Goal: Information Seeking & Learning: Learn about a topic

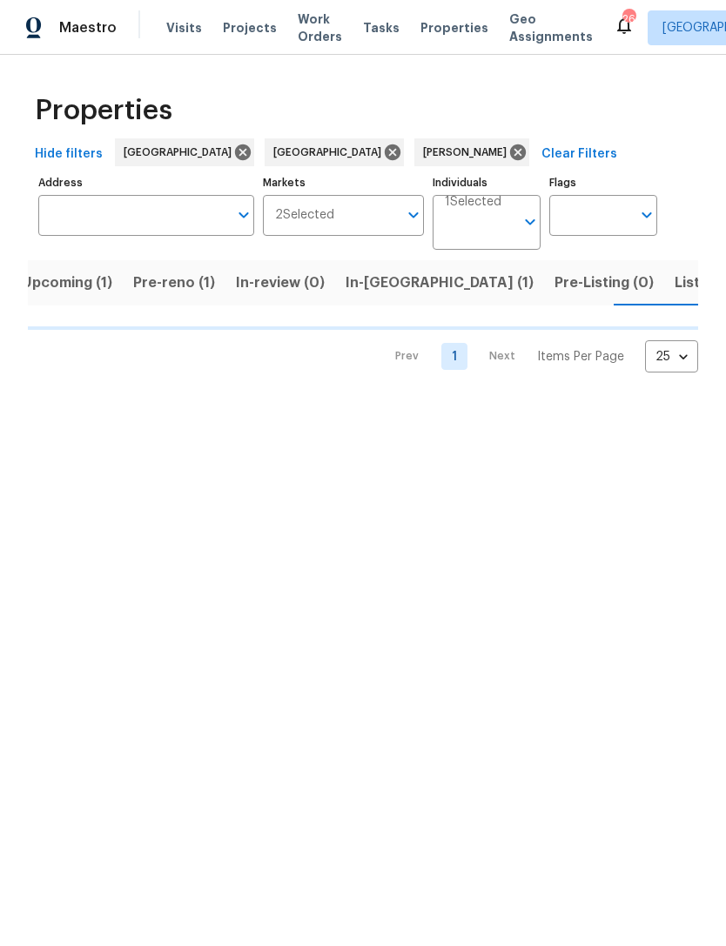
scroll to position [0, 17]
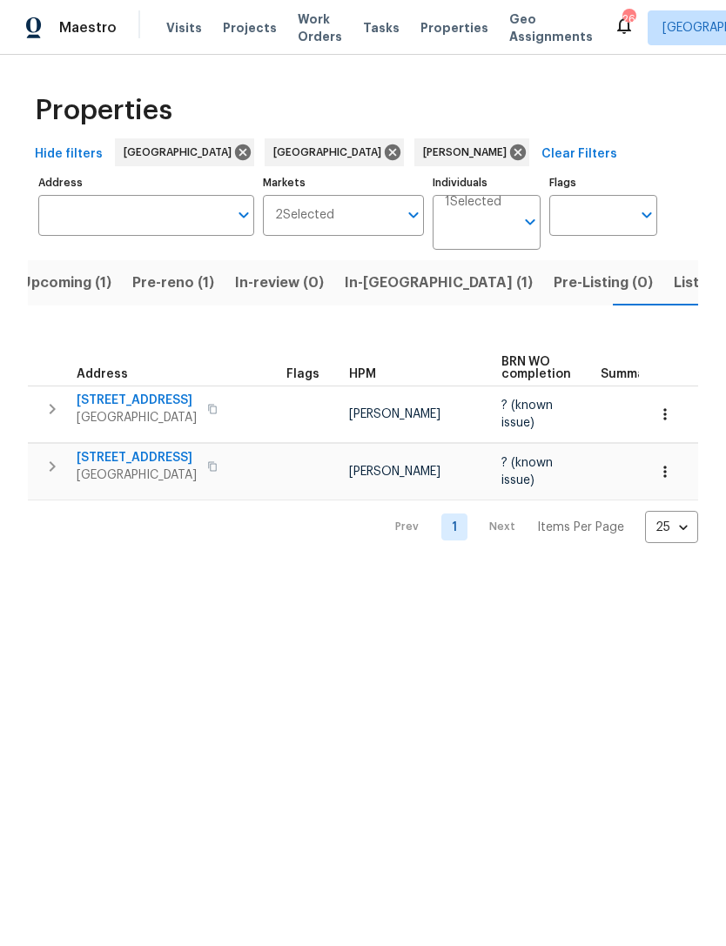
click at [673, 285] on span "Listed (8)" at bounding box center [706, 283] width 66 height 24
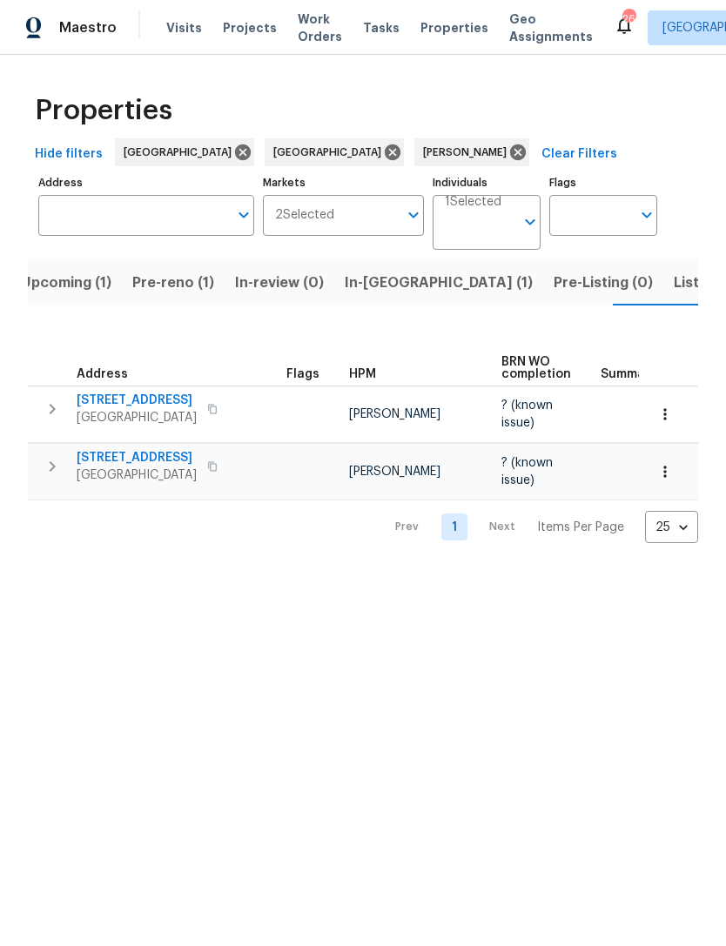
click at [173, 402] on span "3622 E Delight Paseo Unit 112" at bounding box center [137, 399] width 120 height 17
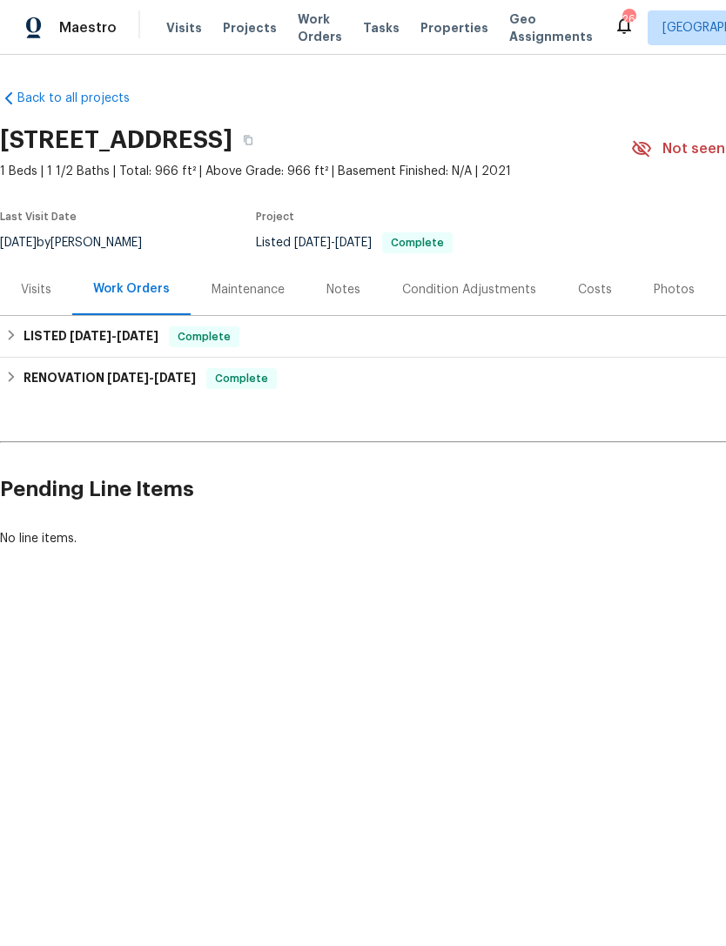
click at [345, 290] on div "Notes" at bounding box center [343, 289] width 34 height 17
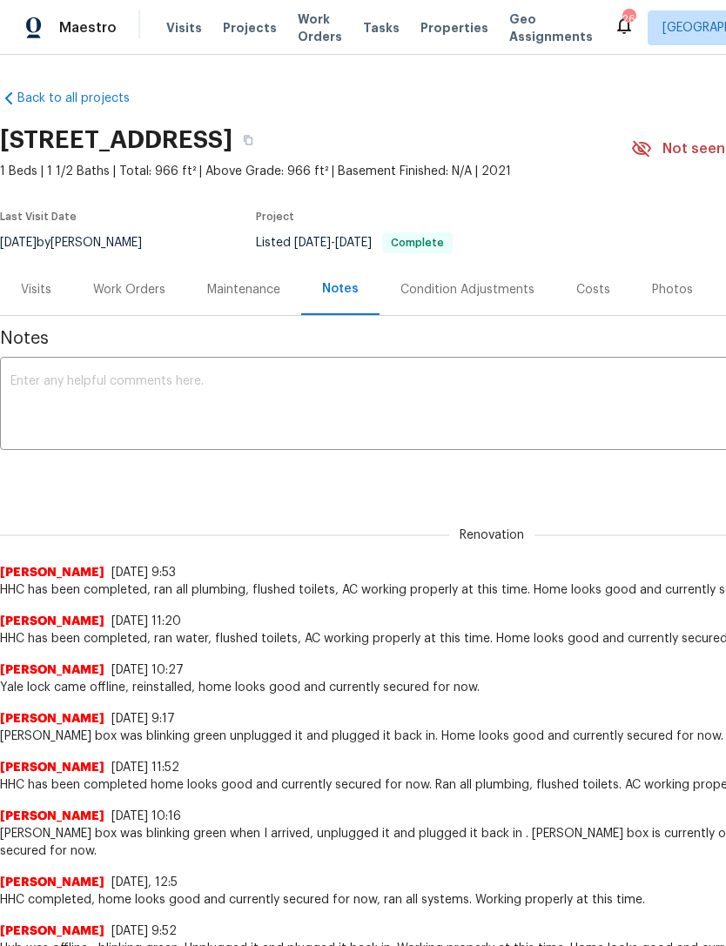
click at [488, 298] on div "Condition Adjustments" at bounding box center [467, 289] width 176 height 51
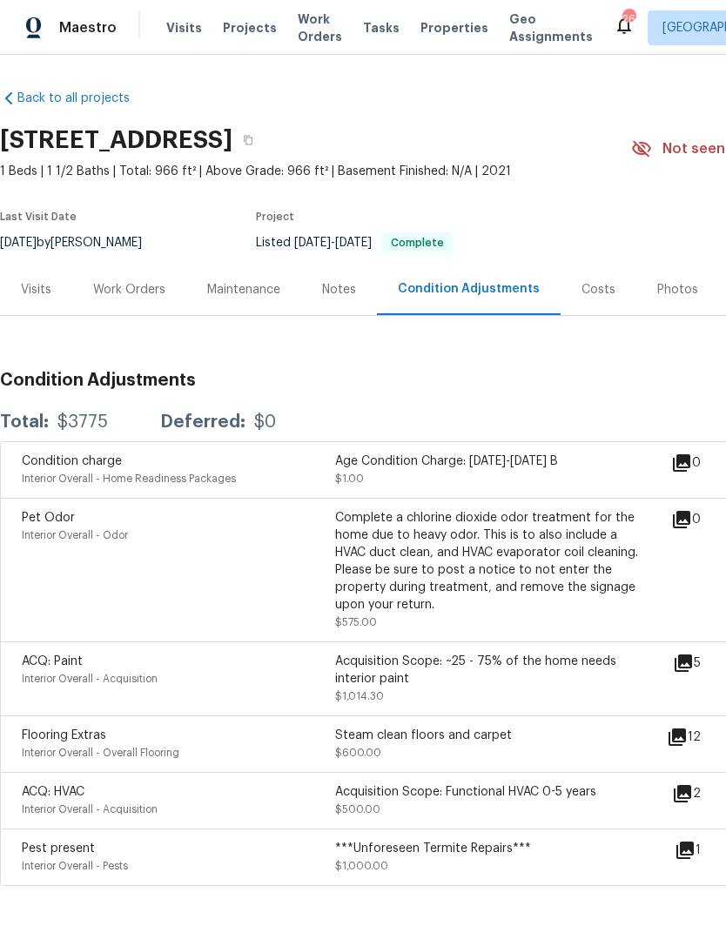
click at [39, 294] on div "Visits" at bounding box center [36, 289] width 30 height 17
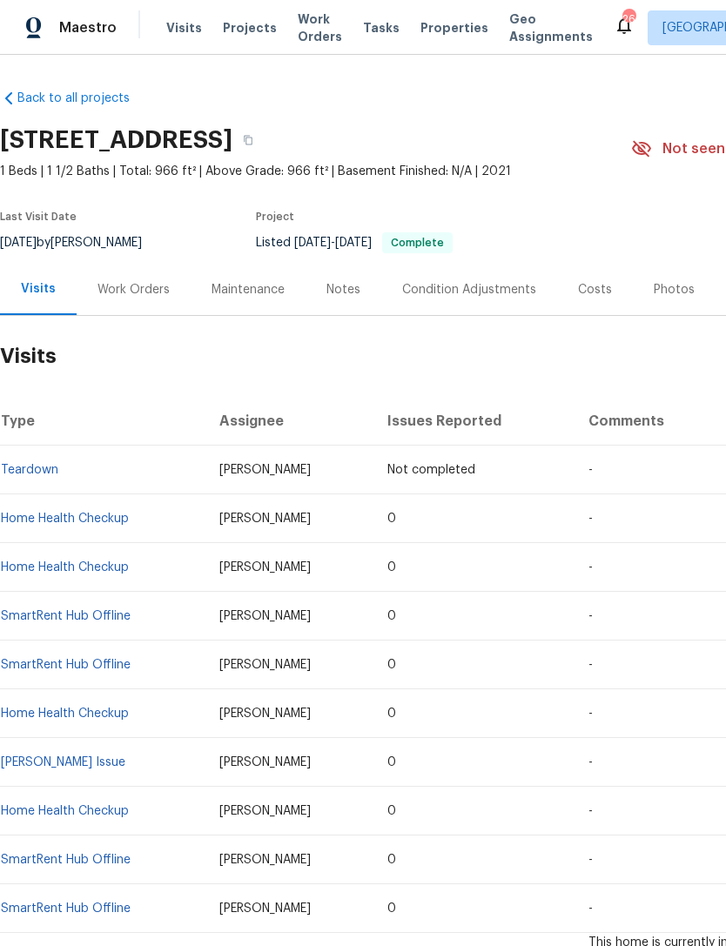
click at [136, 292] on div "Work Orders" at bounding box center [133, 289] width 72 height 17
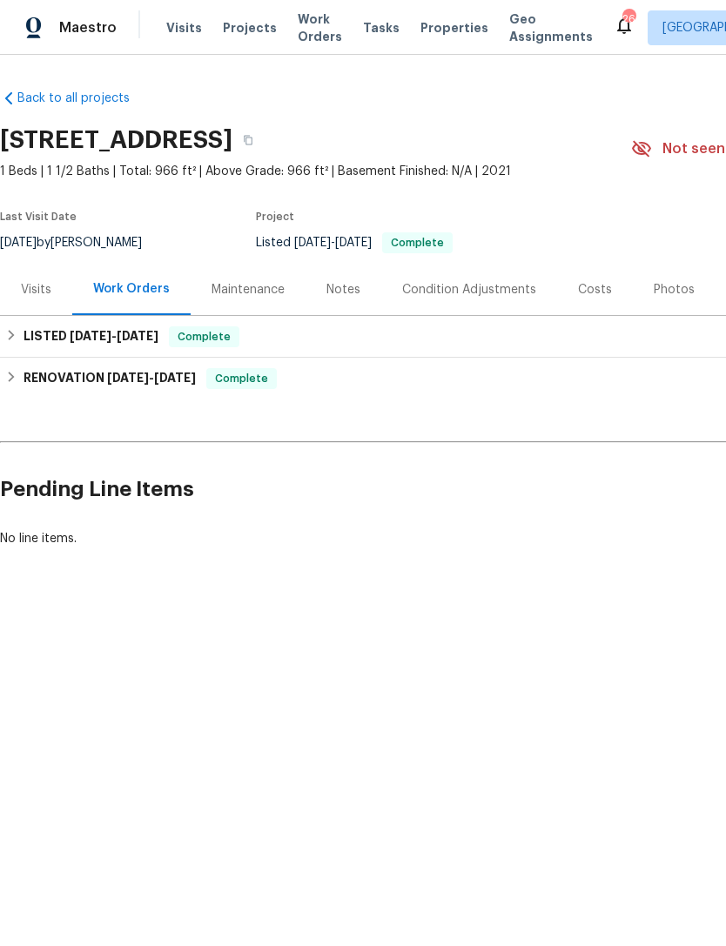
click at [341, 290] on div "Notes" at bounding box center [343, 289] width 34 height 17
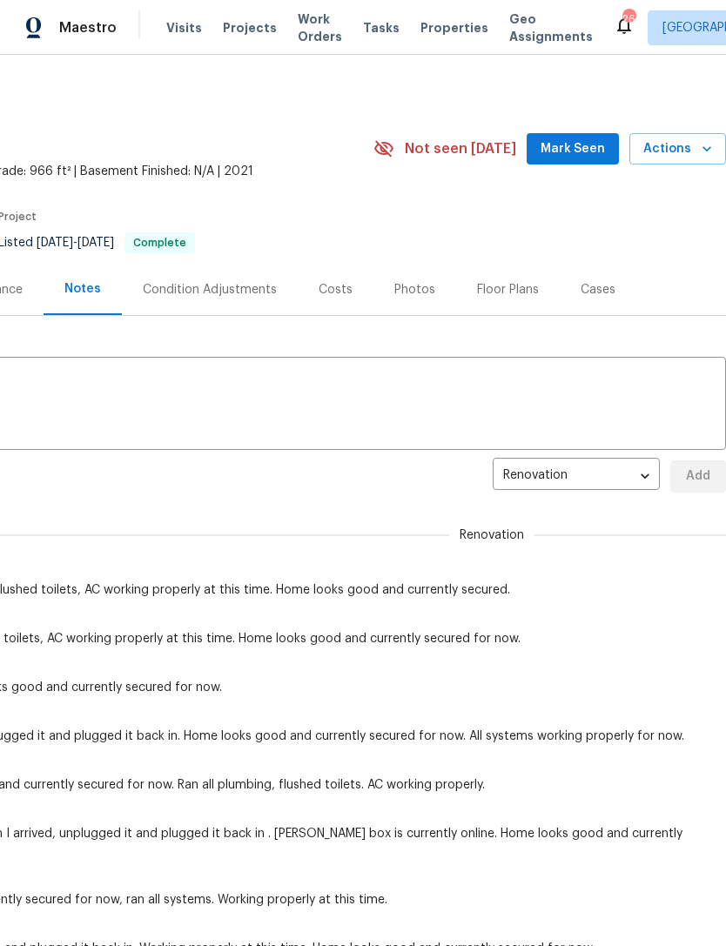
scroll to position [0, 258]
click at [595, 284] on div "Cases" at bounding box center [597, 289] width 35 height 17
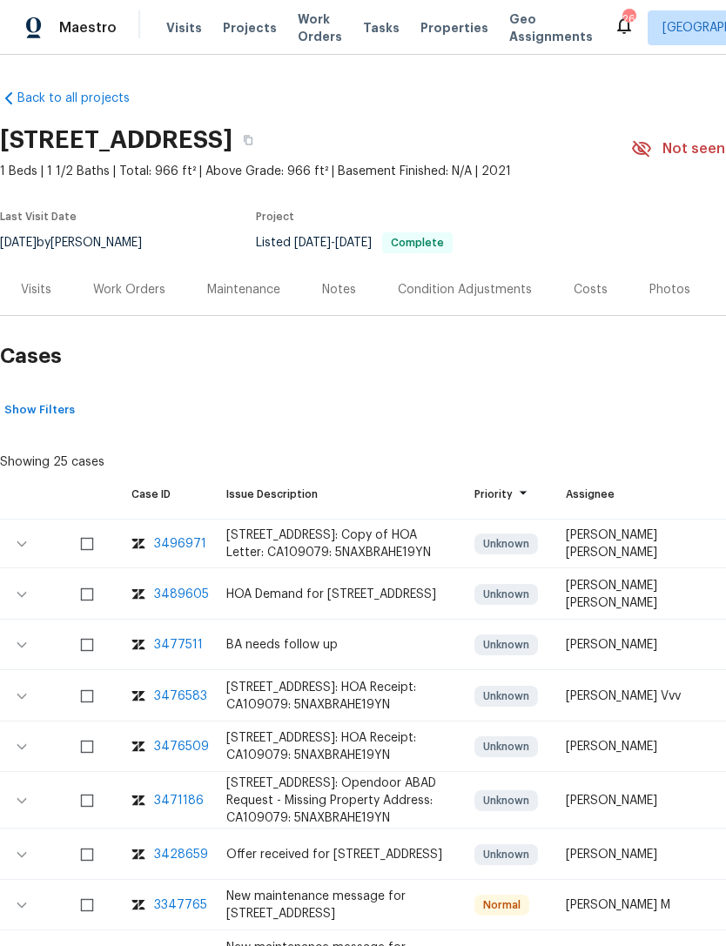
scroll to position [0, -1]
click at [252, 139] on icon "button" at bounding box center [248, 141] width 9 height 10
click at [264, 148] on button "button" at bounding box center [247, 139] width 31 height 31
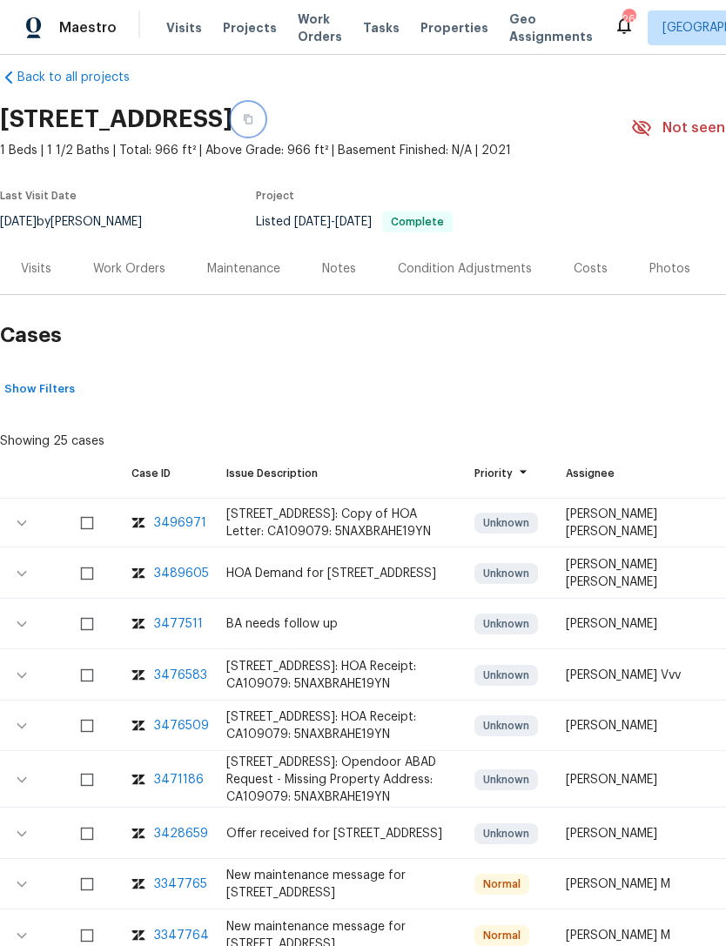
scroll to position [22, 0]
click at [38, 278] on div "Visits" at bounding box center [36, 267] width 72 height 51
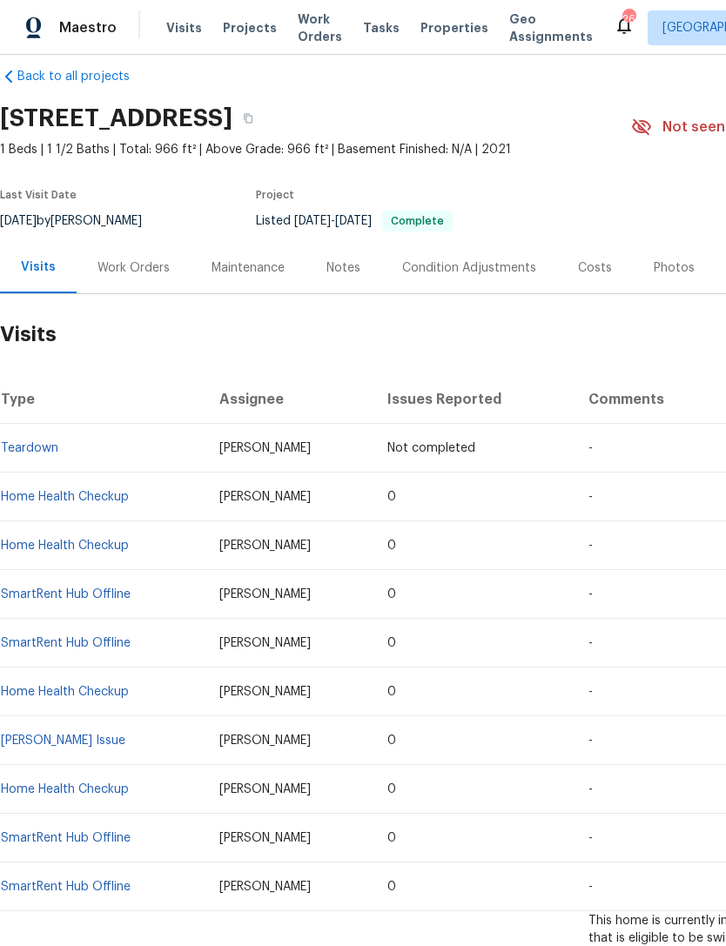
click at [143, 258] on div "Work Orders" at bounding box center [134, 267] width 114 height 51
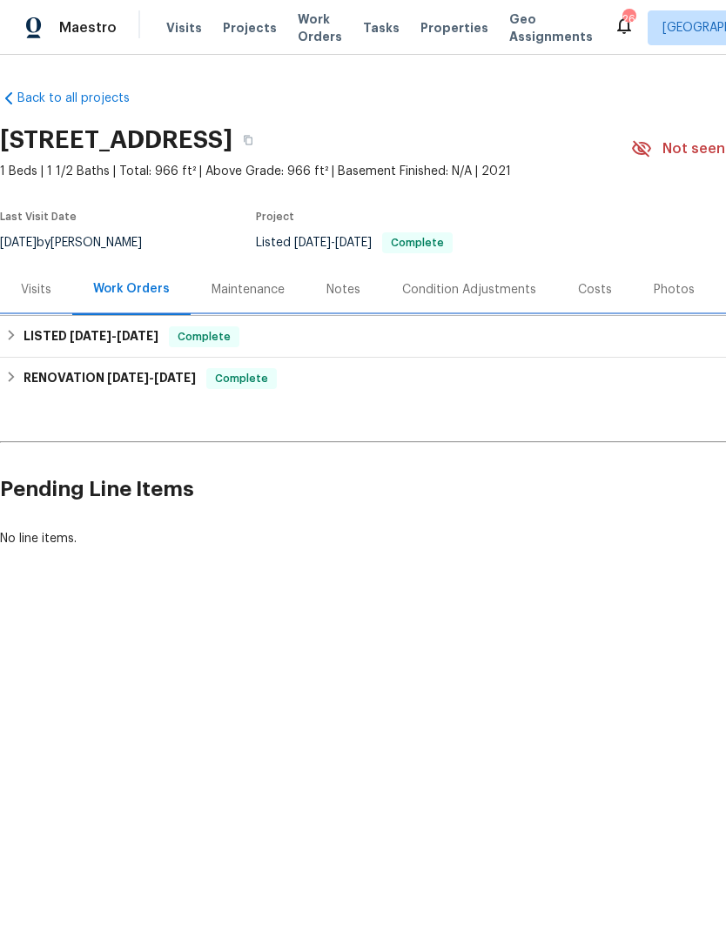
click at [70, 336] on span "[DATE]" at bounding box center [91, 336] width 42 height 12
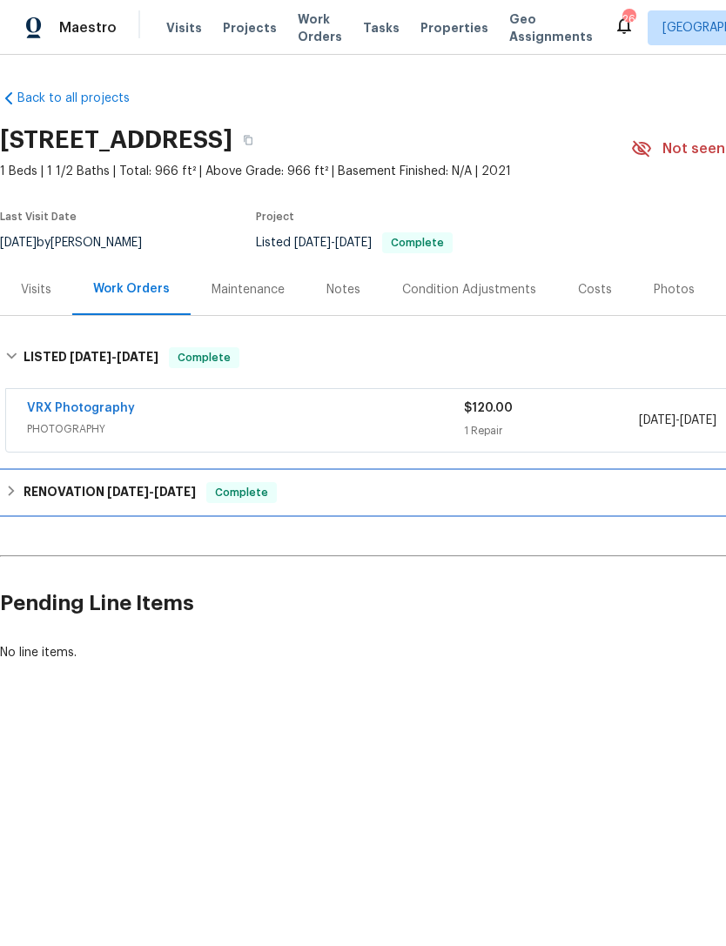
click at [86, 490] on h6 "RENOVATION [DATE] - [DATE]" at bounding box center [109, 492] width 172 height 21
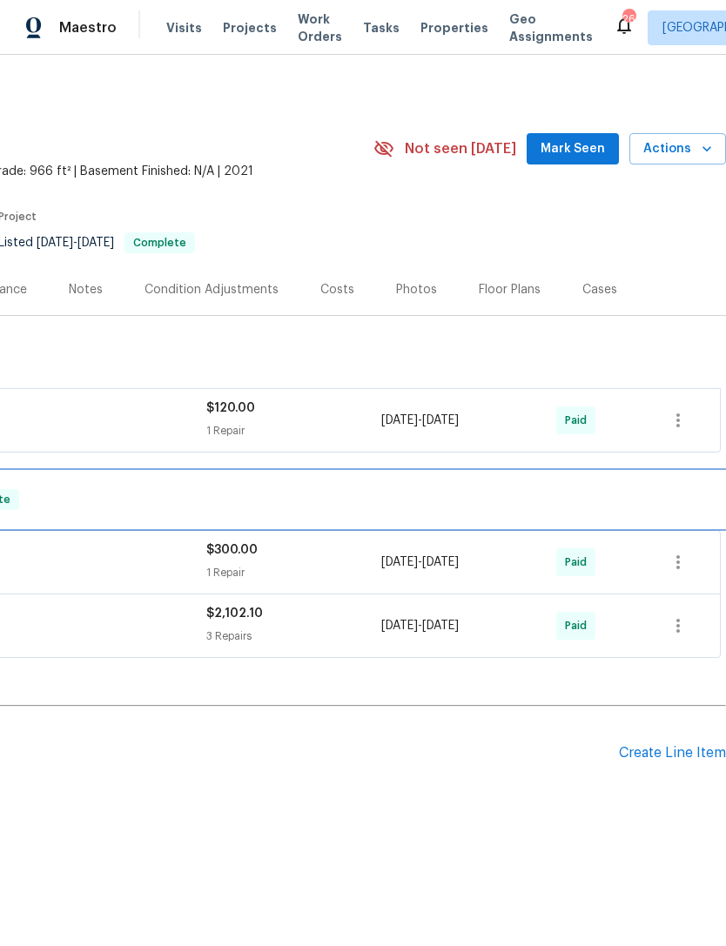
scroll to position [0, 258]
